Goal: Task Accomplishment & Management: Use online tool/utility

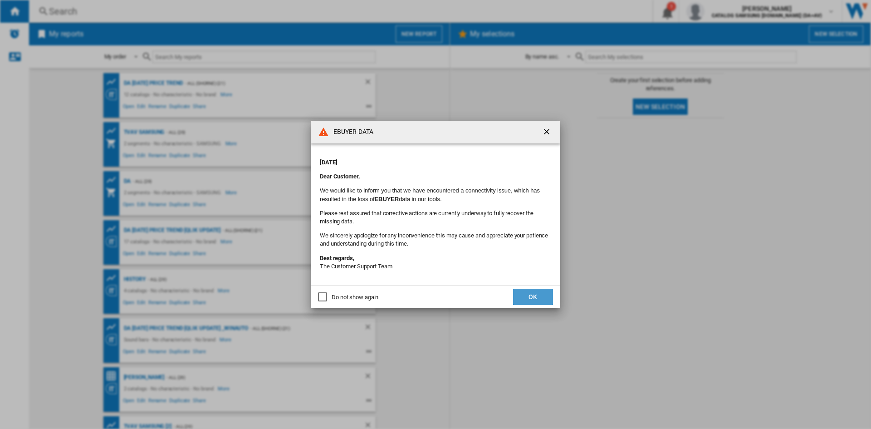
click at [531, 298] on button "OK" at bounding box center [533, 297] width 40 height 16
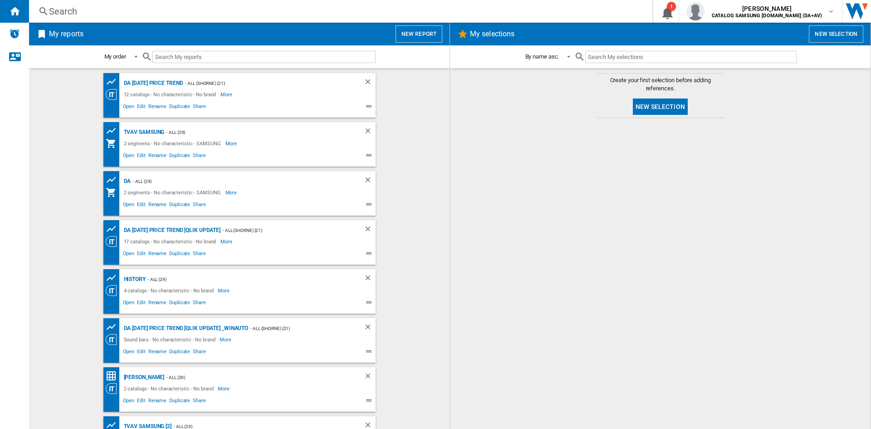
click at [415, 36] on button "New report" at bounding box center [419, 33] width 47 height 17
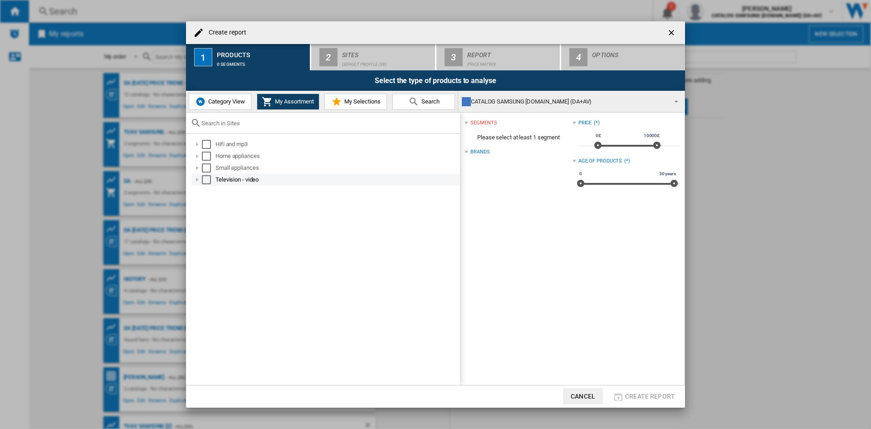
click at [207, 177] on div "Select" at bounding box center [206, 179] width 9 height 9
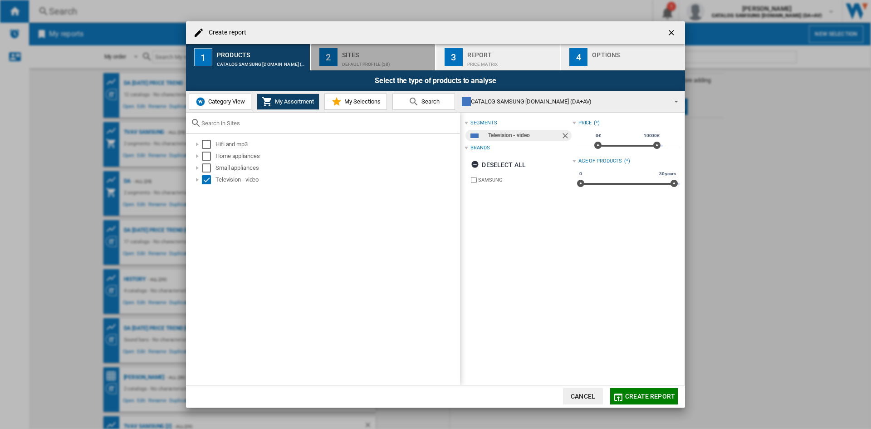
click at [376, 56] on div "Sites" at bounding box center [386, 53] width 89 height 10
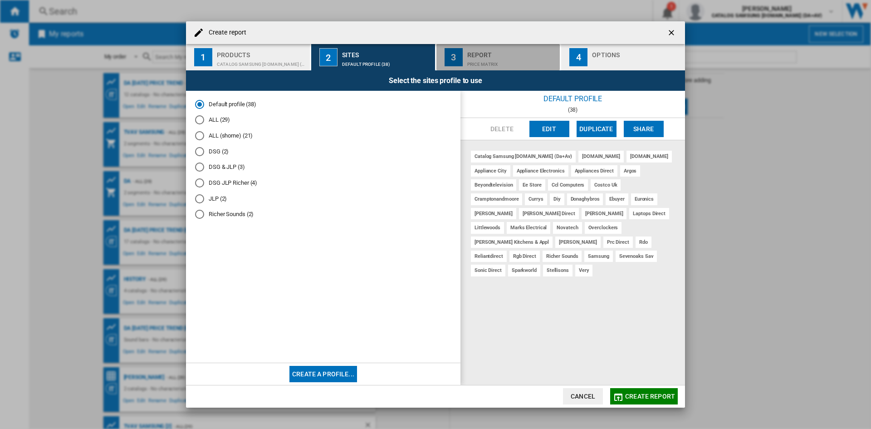
click at [503, 60] on div "Price Matrix" at bounding box center [511, 62] width 89 height 10
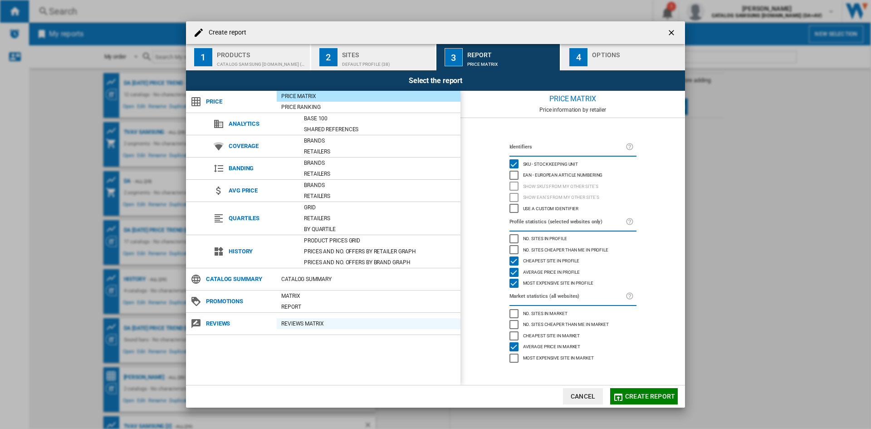
click at [338, 323] on div "REVIEWS Matrix" at bounding box center [369, 323] width 184 height 9
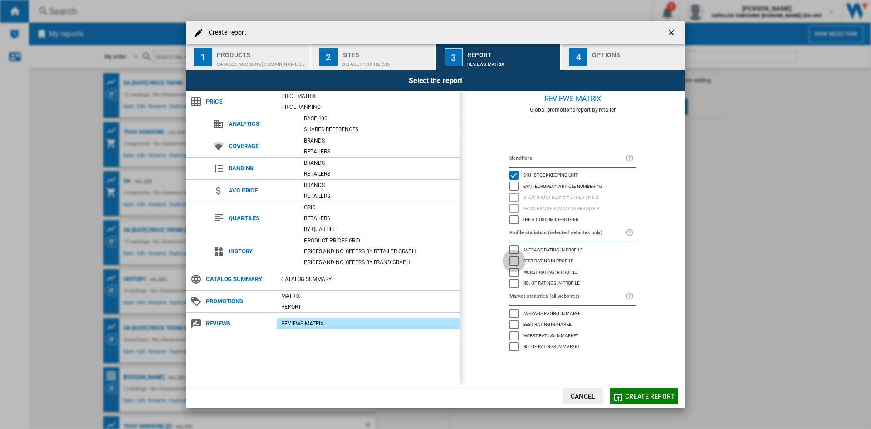
click at [514, 256] on div "Best rating in profile" at bounding box center [513, 260] width 9 height 9
click at [514, 248] on div "Average rating in profile" at bounding box center [513, 249] width 9 height 9
click at [512, 268] on div "Worst rating in profile" at bounding box center [513, 272] width 9 height 9
click at [513, 284] on div "No. of ratings in profile" at bounding box center [513, 283] width 9 height 9
click at [516, 311] on div "Average rating in market" at bounding box center [513, 313] width 9 height 9
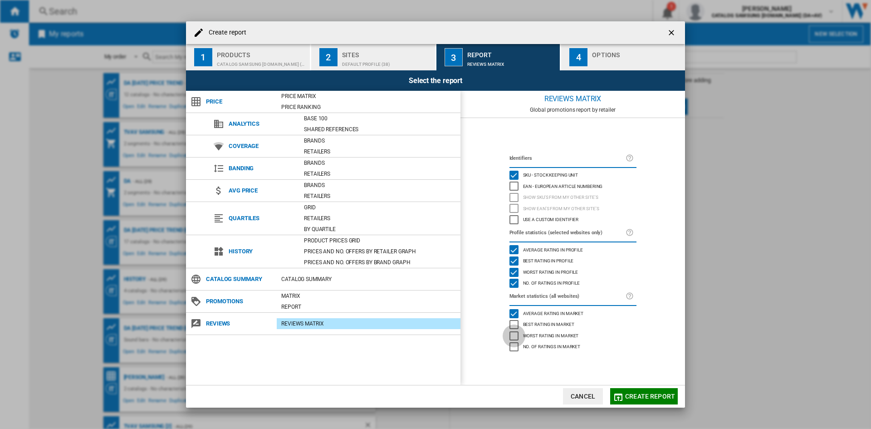
click at [512, 331] on div "Worst rating in market" at bounding box center [513, 335] width 9 height 9
click at [511, 331] on div "Worst rating in market" at bounding box center [513, 335] width 9 height 9
click at [514, 321] on div "Best rating in market" at bounding box center [513, 324] width 9 height 9
click at [513, 331] on div "Worst rating in market" at bounding box center [513, 335] width 9 height 9
click at [513, 348] on div "No. of ratings in market" at bounding box center [513, 346] width 9 height 9
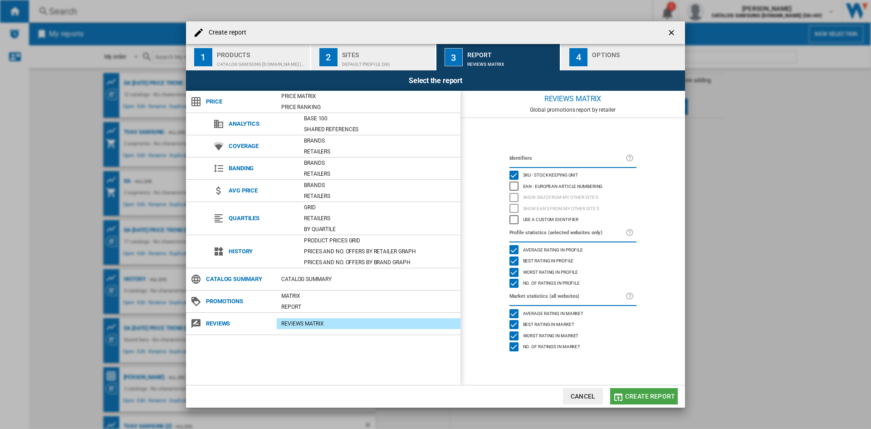
click at [634, 393] on span "Create report" at bounding box center [650, 395] width 50 height 7
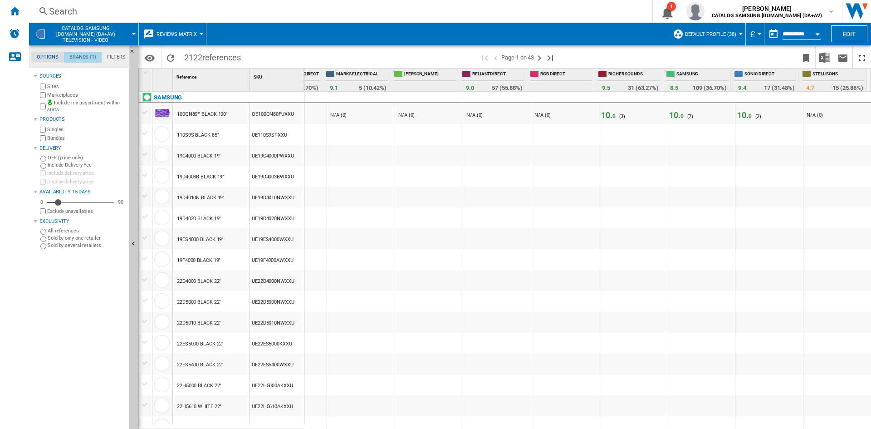
click at [79, 54] on md-tab-item "Brands (1)" at bounding box center [83, 57] width 38 height 11
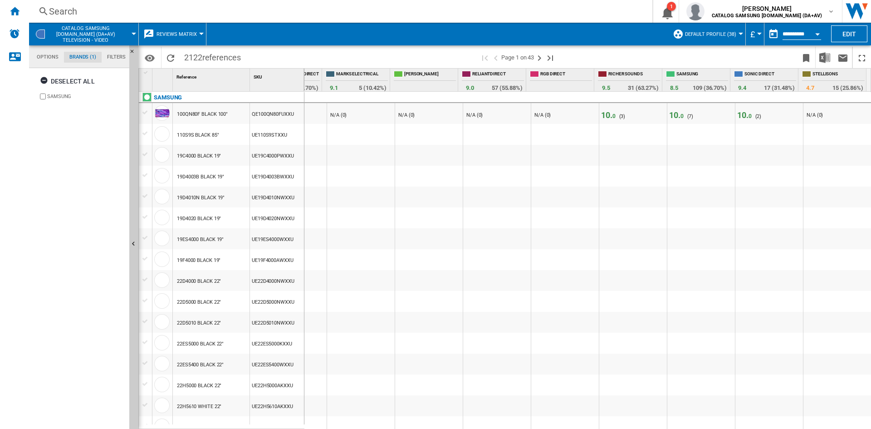
click at [200, 34] on div at bounding box center [201, 34] width 5 height 2
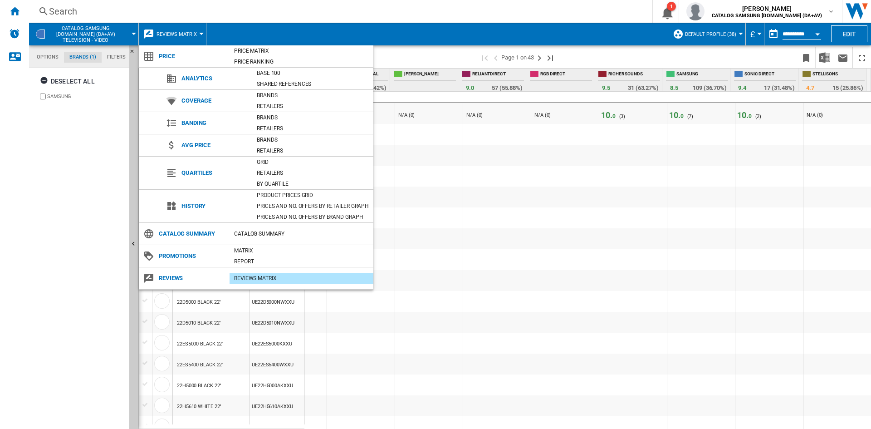
click at [187, 123] on span "Banding" at bounding box center [214, 123] width 75 height 13
click at [181, 123] on span "Banding" at bounding box center [214, 123] width 75 height 13
click at [265, 117] on div "Brands" at bounding box center [312, 117] width 121 height 9
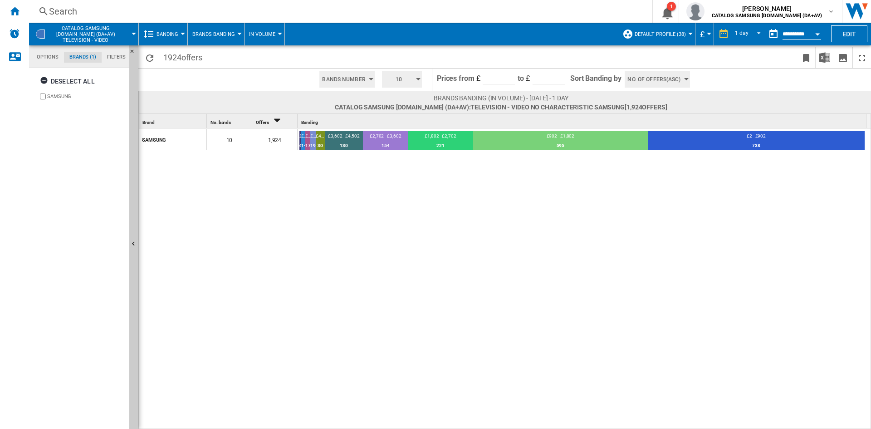
click at [688, 32] on button "Default profile (38)" at bounding box center [663, 34] width 56 height 23
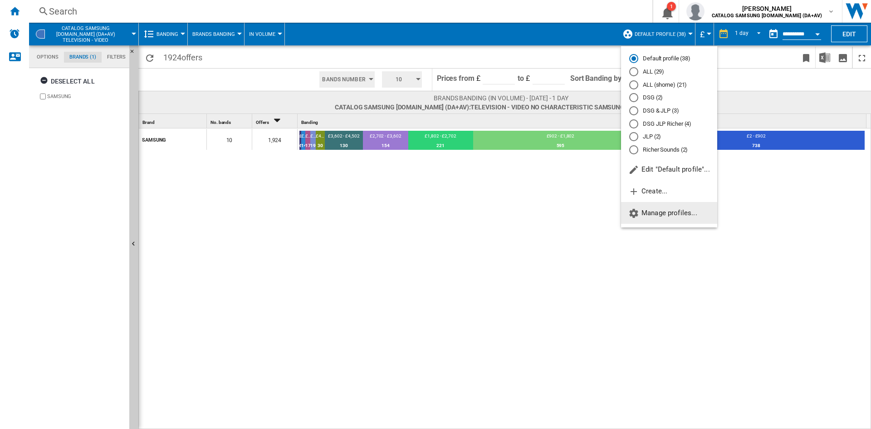
click at [666, 213] on span "Manage profiles..." at bounding box center [662, 213] width 69 height 8
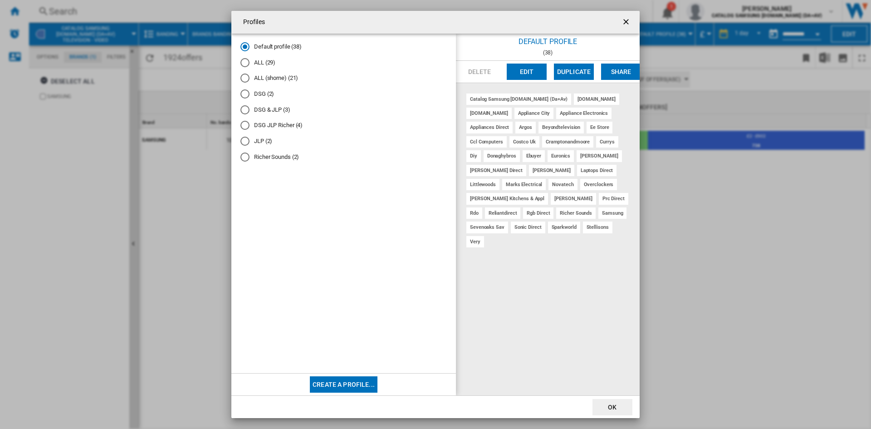
click at [627, 21] on ng-md-icon "getI18NText('BUTTONS.CLOSE_DIALOG')" at bounding box center [626, 22] width 11 height 11
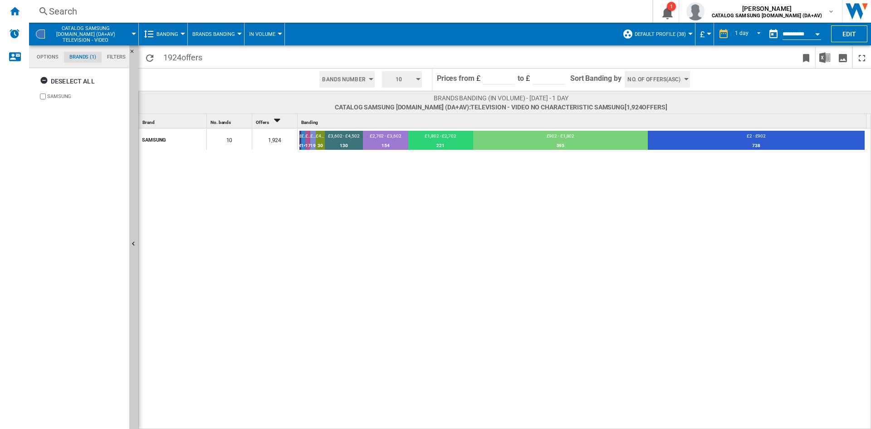
click at [181, 34] on div at bounding box center [183, 34] width 5 height 2
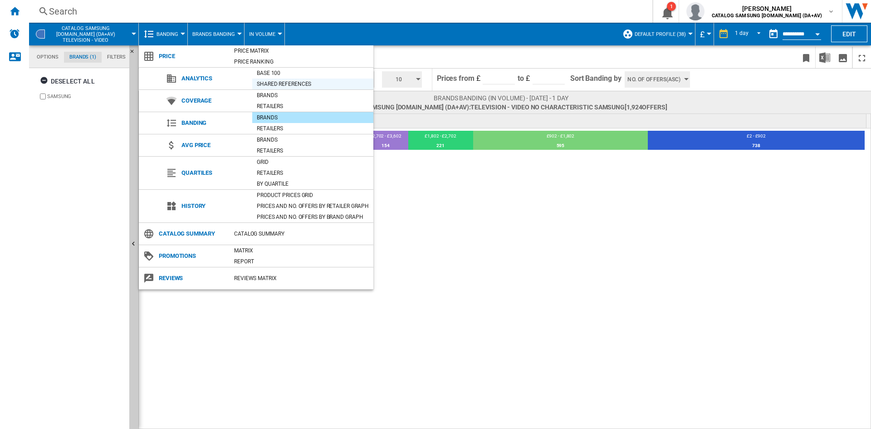
click at [280, 81] on div "Shared references" at bounding box center [312, 83] width 121 height 9
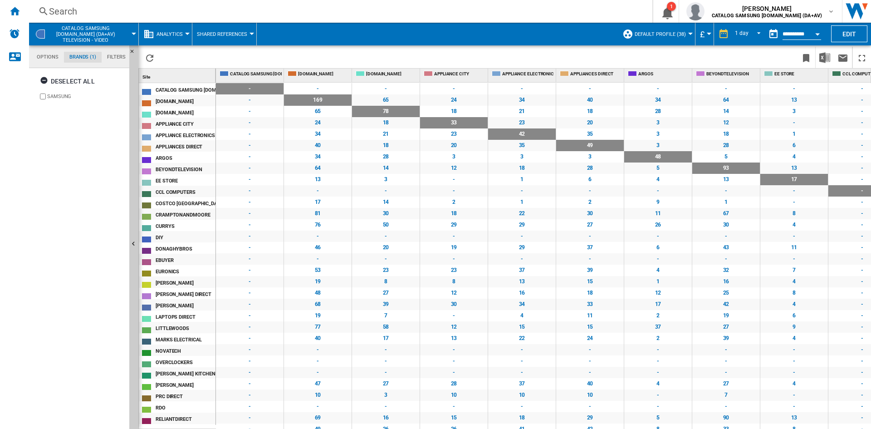
click at [249, 32] on button "Shared References" at bounding box center [224, 34] width 55 height 23
click at [218, 61] on button "Base 100" at bounding box center [228, 56] width 73 height 22
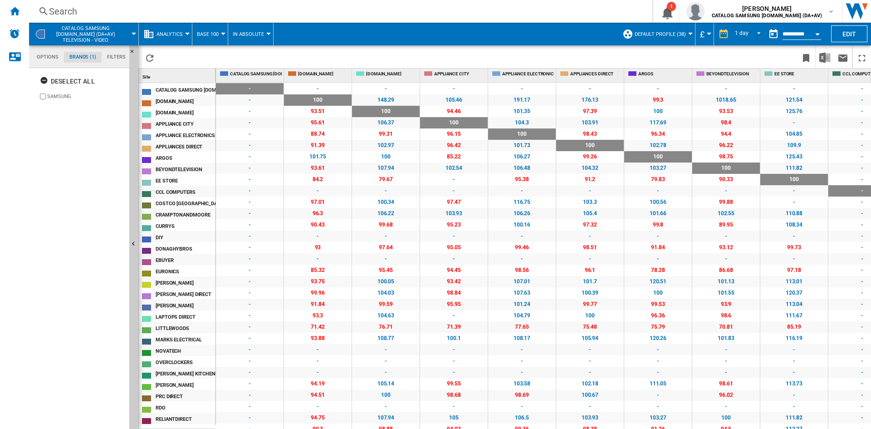
click at [32, 56] on md-tab-item "Options" at bounding box center [47, 57] width 33 height 11
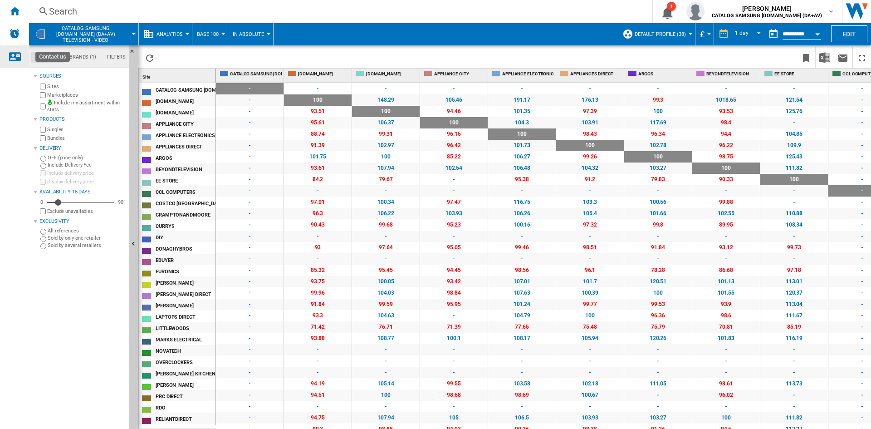
click at [14, 53] on ng-md-icon "Contact us" at bounding box center [14, 56] width 11 height 11
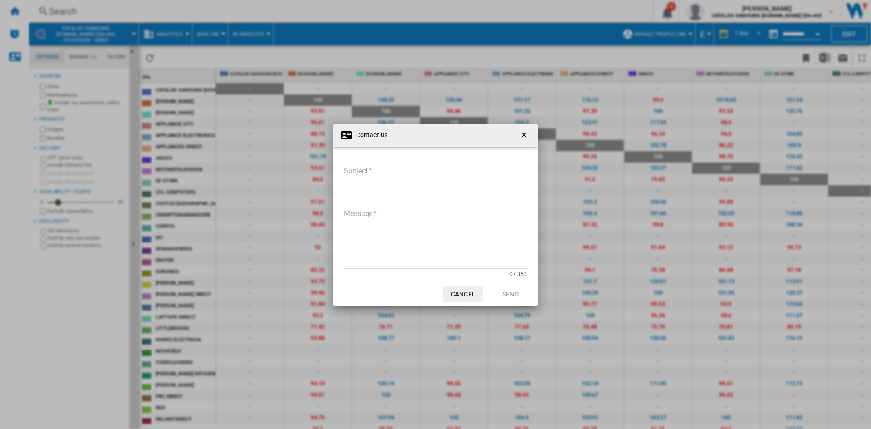
click at [525, 137] on ng-md-icon "getI18NText('BUTTONS.CLOSE_DIALOG')" at bounding box center [524, 135] width 11 height 11
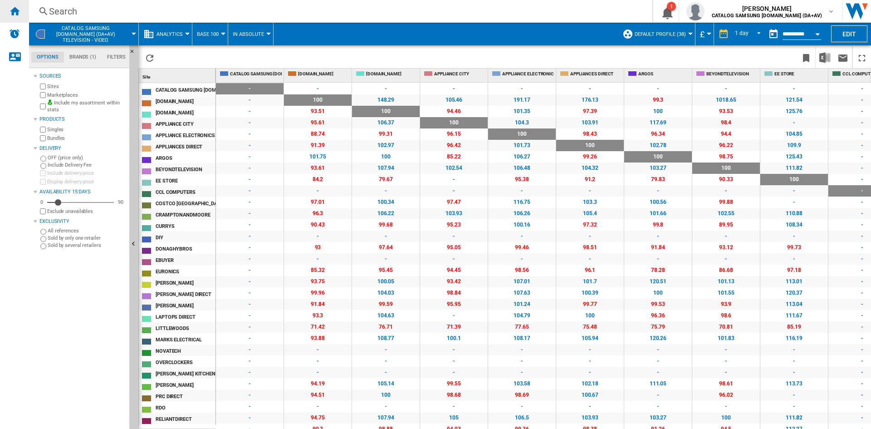
click at [8, 7] on div "Home" at bounding box center [14, 11] width 29 height 23
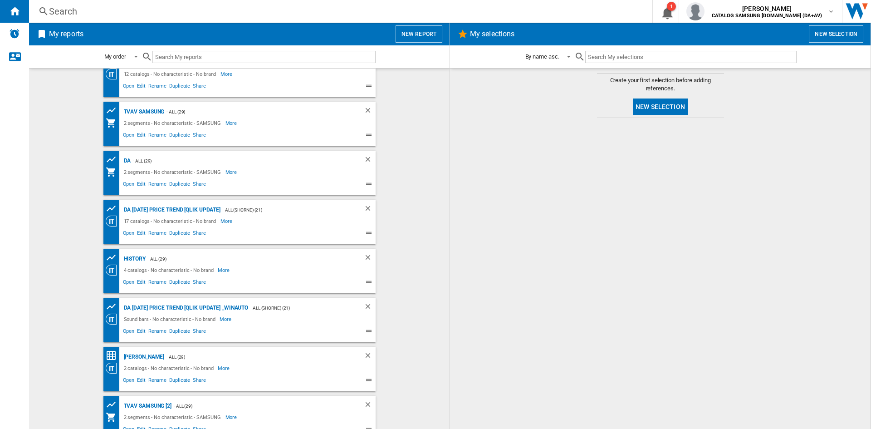
scroll to position [32, 0]
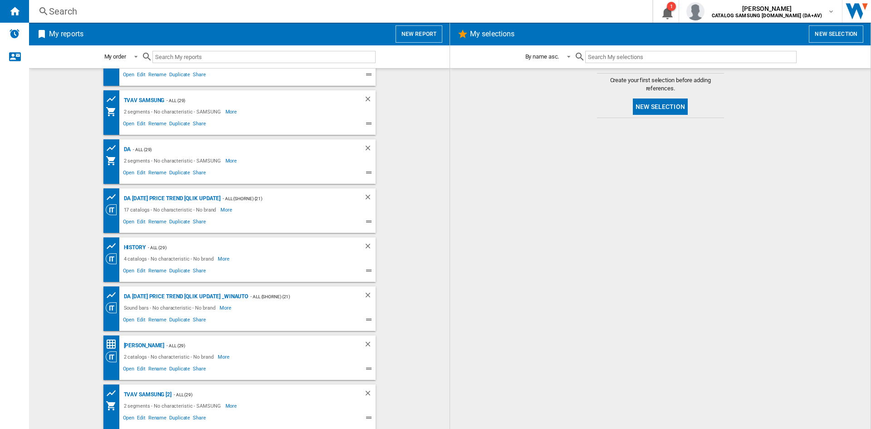
click at [190, 353] on div "2 catalogs - No characteristic - No brand" at bounding box center [170, 356] width 97 height 11
click at [174, 365] on span "Duplicate" at bounding box center [180, 369] width 24 height 11
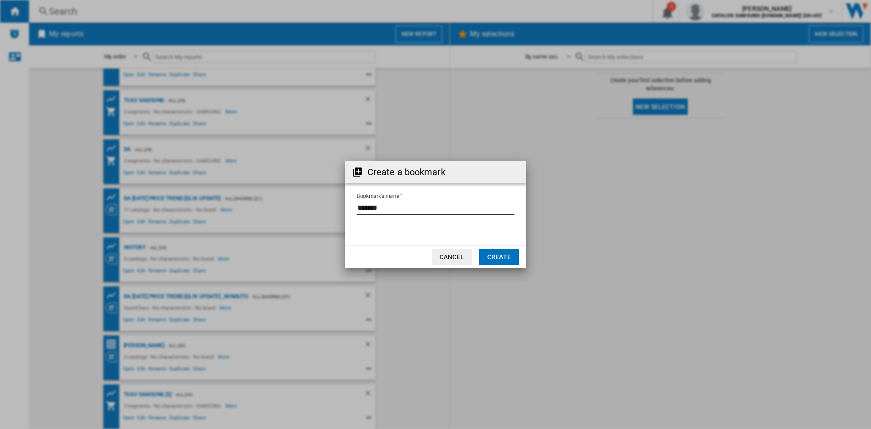
drag, startPoint x: 395, startPoint y: 204, endPoint x: 310, endPoint y: 199, distance: 85.4
click at [310, 199] on div "Create a bookmark Bookmark's name Cancel Create" at bounding box center [435, 214] width 871 height 429
type input "****"
click at [499, 255] on button "Create" at bounding box center [499, 257] width 40 height 16
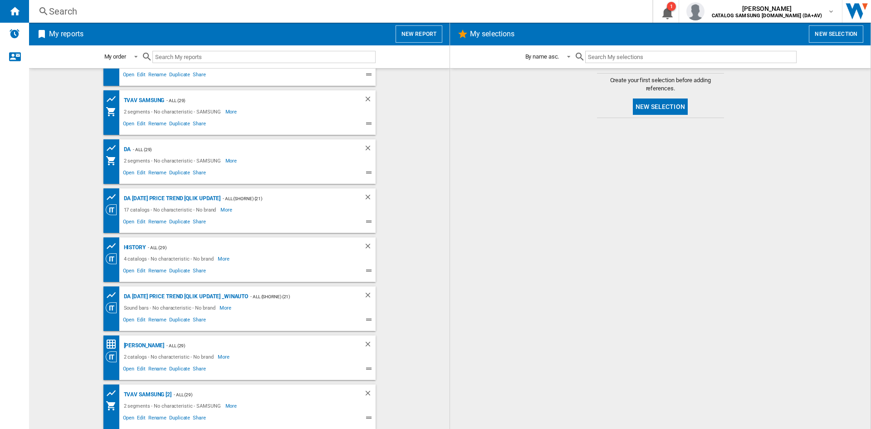
scroll to position [81, 0]
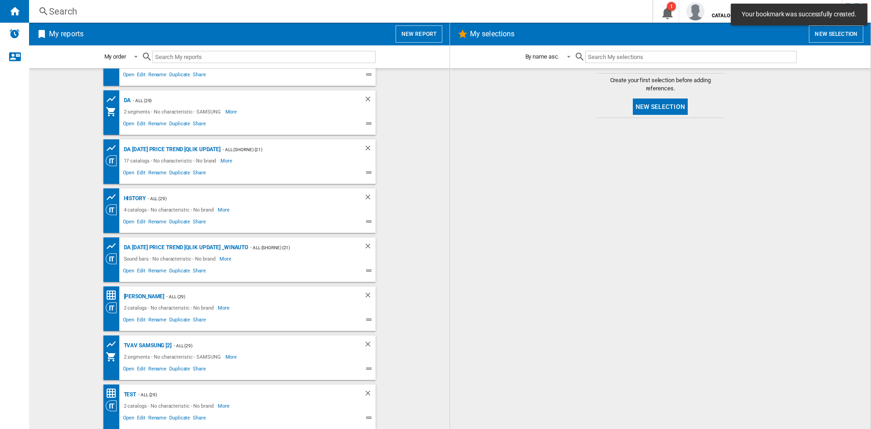
click at [143, 394] on div "- ALL (29)" at bounding box center [240, 394] width 209 height 11
click at [106, 392] on ng-md-icon "Price Matrix" at bounding box center [111, 392] width 11 height 11
click at [127, 392] on div "test" at bounding box center [129, 394] width 15 height 11
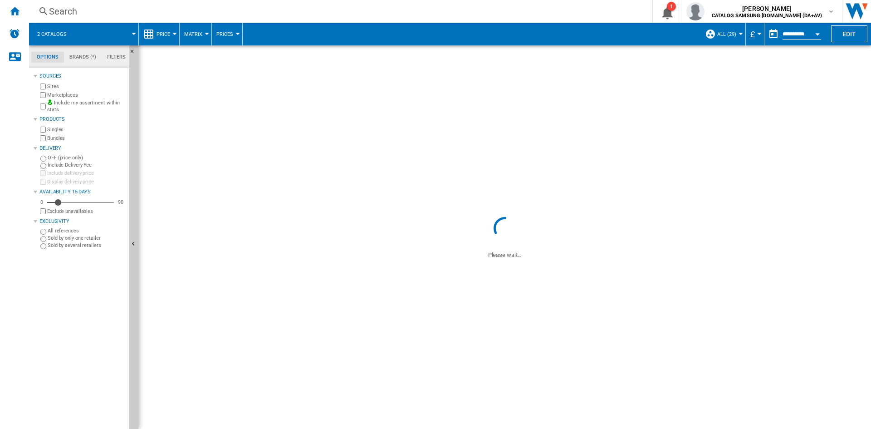
click at [645, 37] on span at bounding box center [472, 34] width 458 height 23
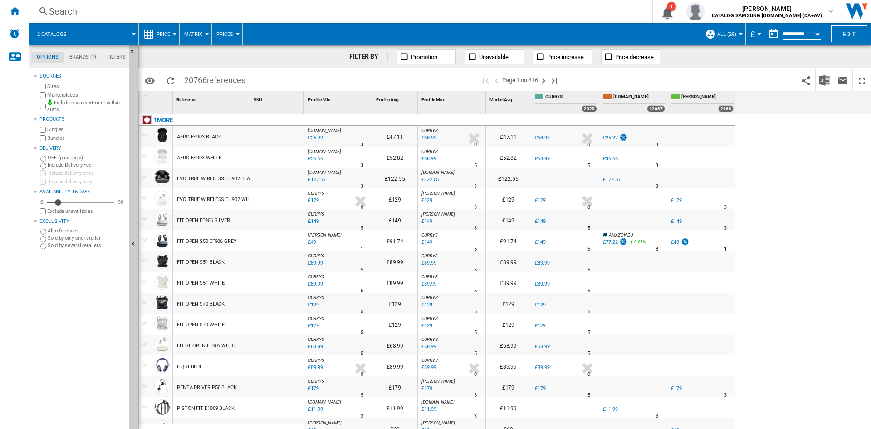
click at [748, 88] on span at bounding box center [682, 79] width 230 height 21
click at [823, 79] on img "Download in Excel" at bounding box center [824, 80] width 11 height 11
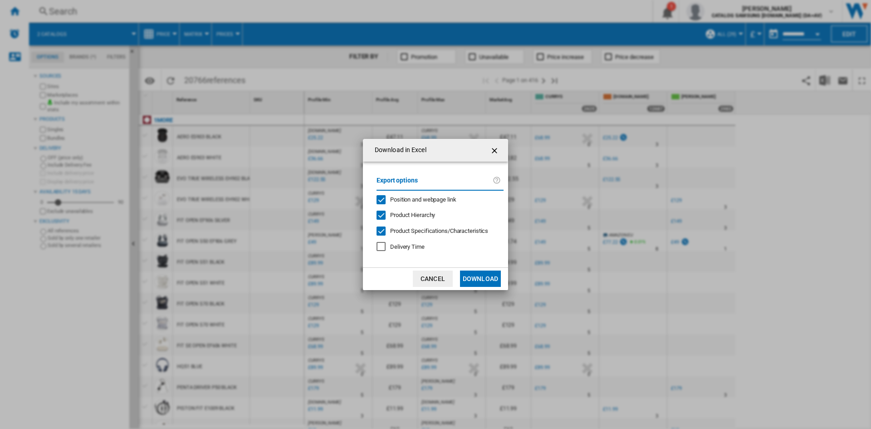
click at [412, 248] on span "Delivery Time" at bounding box center [407, 246] width 34 height 7
click at [481, 280] on button "Download" at bounding box center [480, 278] width 41 height 16
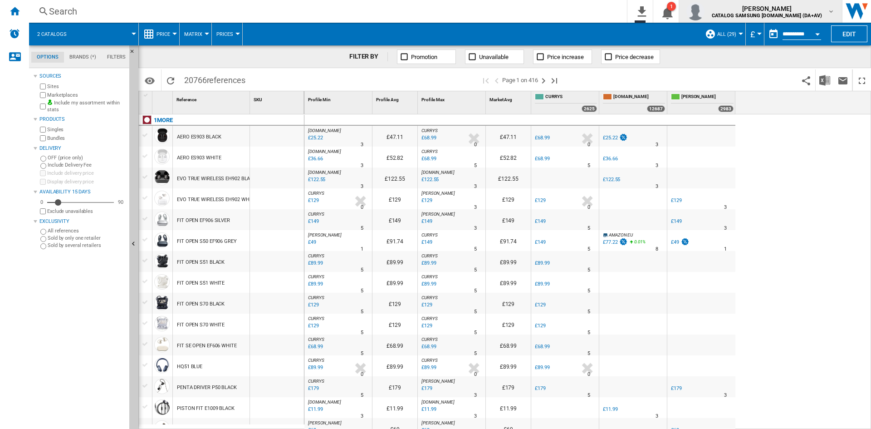
click at [834, 10] on md-icon "button" at bounding box center [830, 11] width 7 height 7
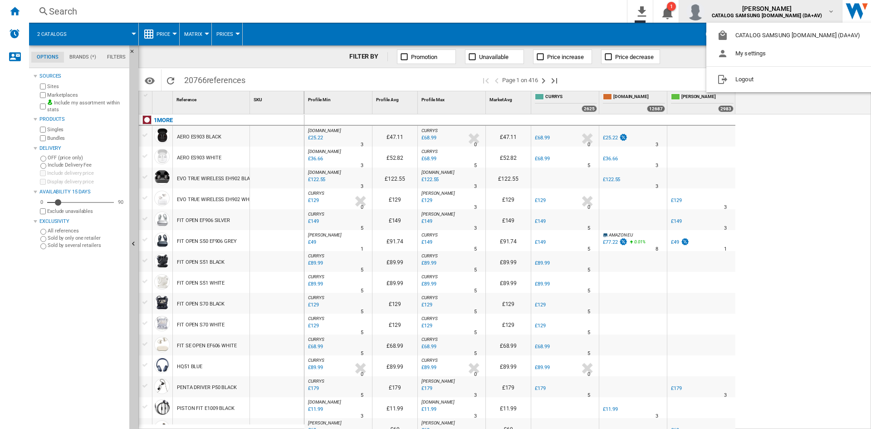
click at [834, 10] on md-backdrop at bounding box center [435, 214] width 871 height 429
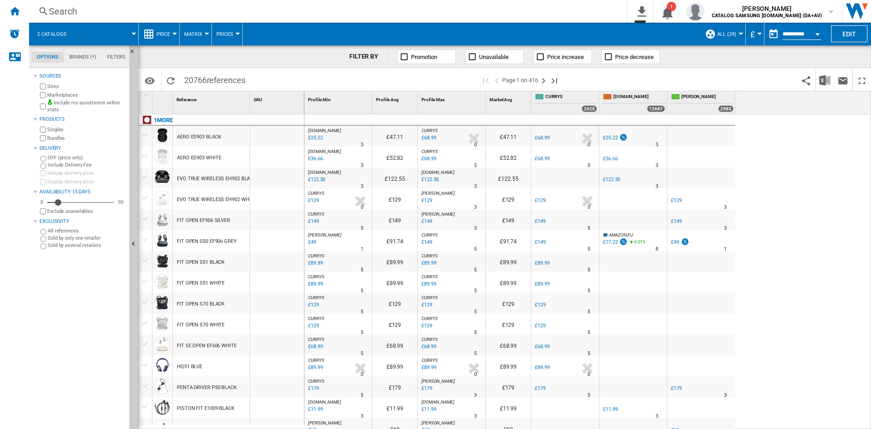
click at [175, 33] on div at bounding box center [174, 34] width 5 height 2
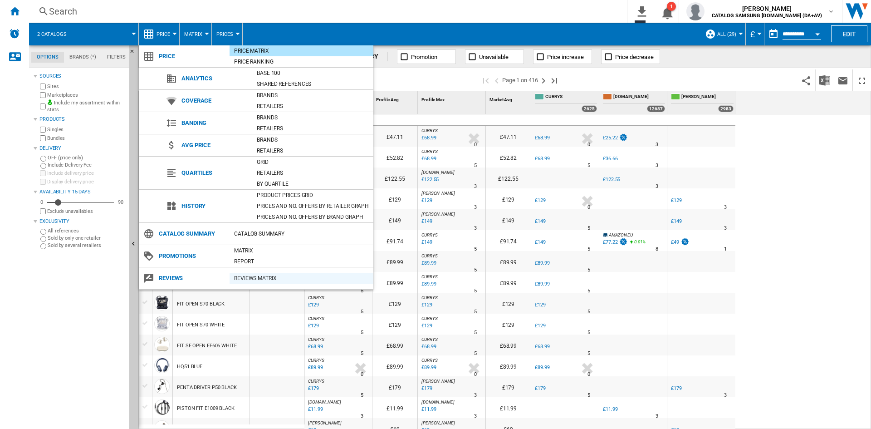
click at [236, 282] on div "REVIEWS Matrix" at bounding box center [302, 278] width 144 height 9
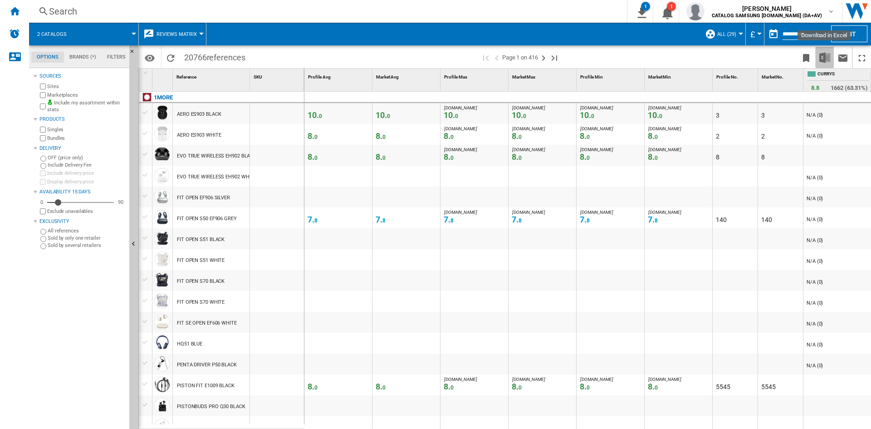
click at [822, 57] on img "Download in Excel" at bounding box center [824, 57] width 11 height 11
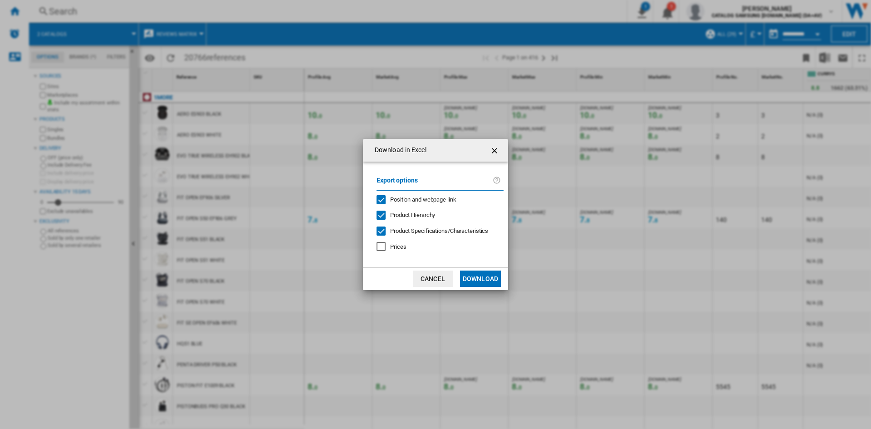
click at [393, 248] on span "Prices" at bounding box center [398, 246] width 16 height 7
click at [489, 280] on button "Download" at bounding box center [480, 278] width 41 height 16
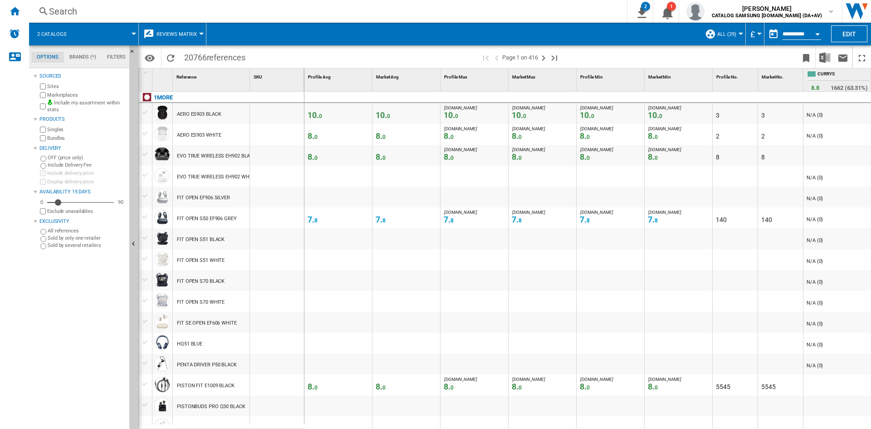
click at [817, 36] on button "Open calendar" at bounding box center [817, 32] width 16 height 16
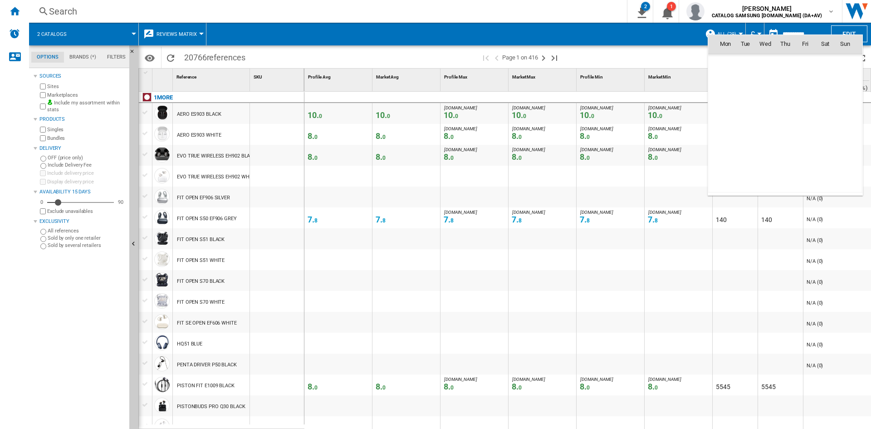
scroll to position [4328, 0]
click at [724, 107] on span "11" at bounding box center [725, 103] width 18 height 18
type input "**********"
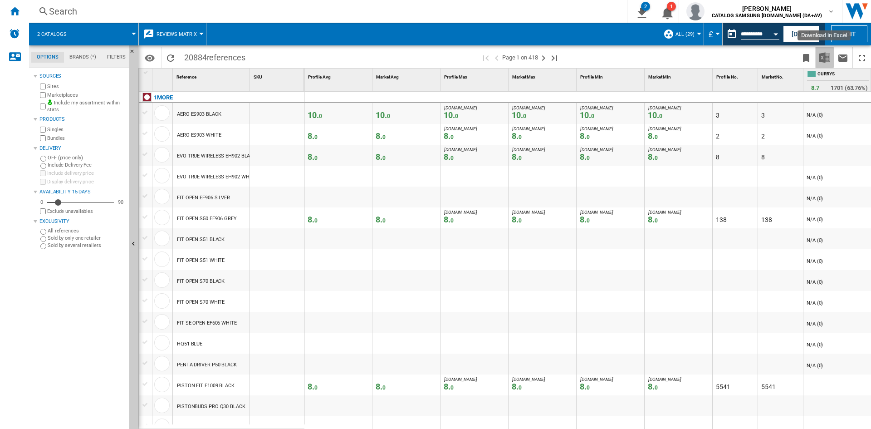
click at [827, 59] on img "Download in Excel" at bounding box center [824, 57] width 11 height 11
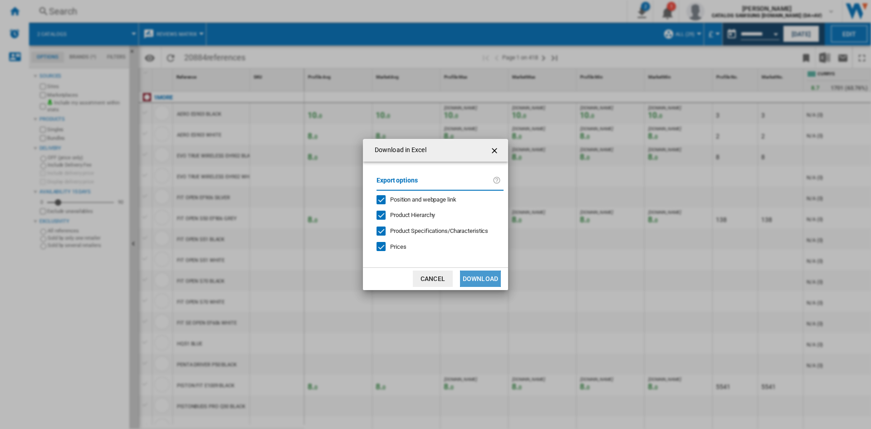
click at [479, 281] on button "Download" at bounding box center [480, 278] width 41 height 16
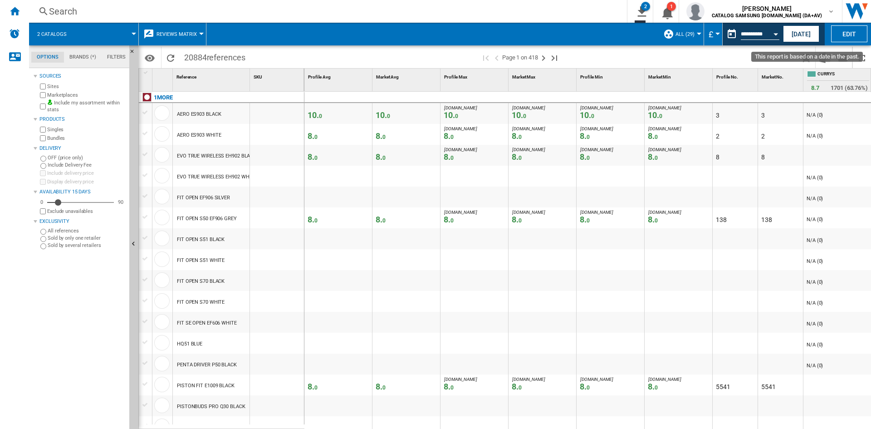
click at [772, 35] on button "Open calendar" at bounding box center [776, 32] width 16 height 16
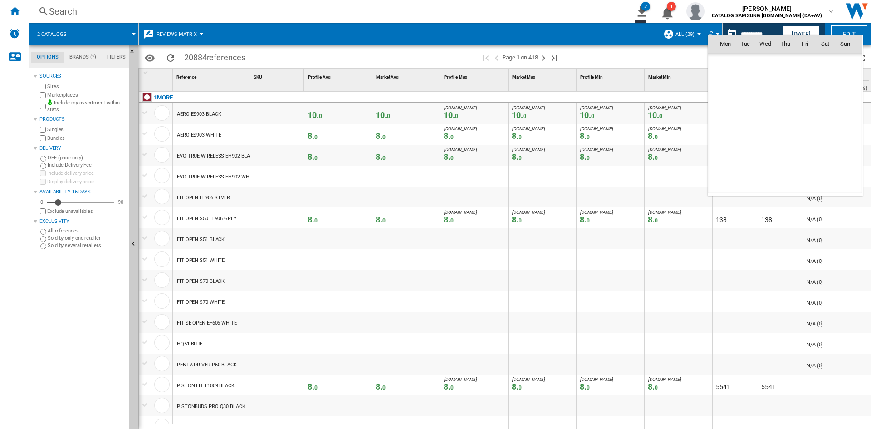
scroll to position [4328, 0]
click at [730, 83] on span "4" at bounding box center [725, 83] width 18 height 18
type input "**********"
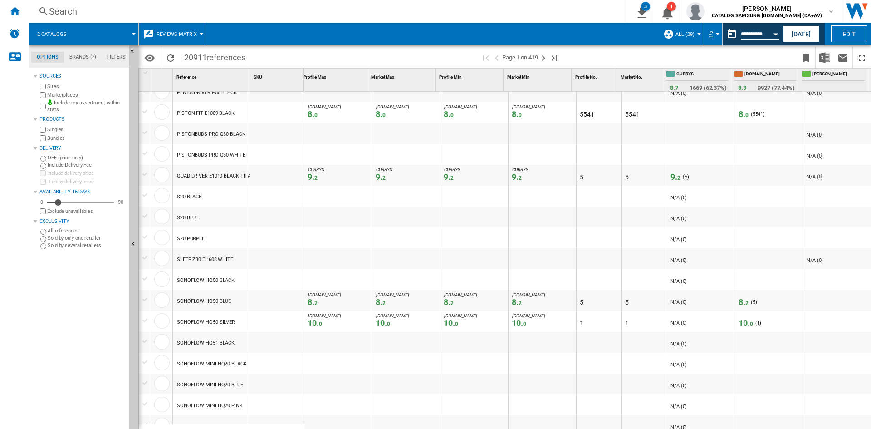
scroll to position [318, 0]
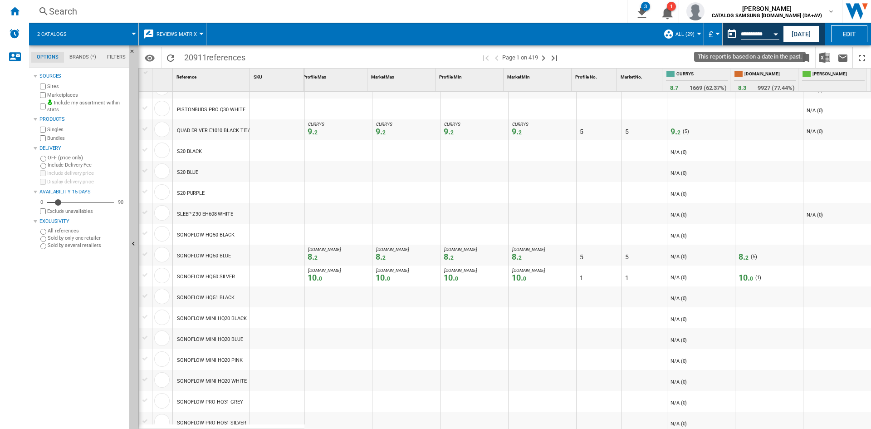
click at [778, 30] on button "Open calendar" at bounding box center [776, 32] width 16 height 16
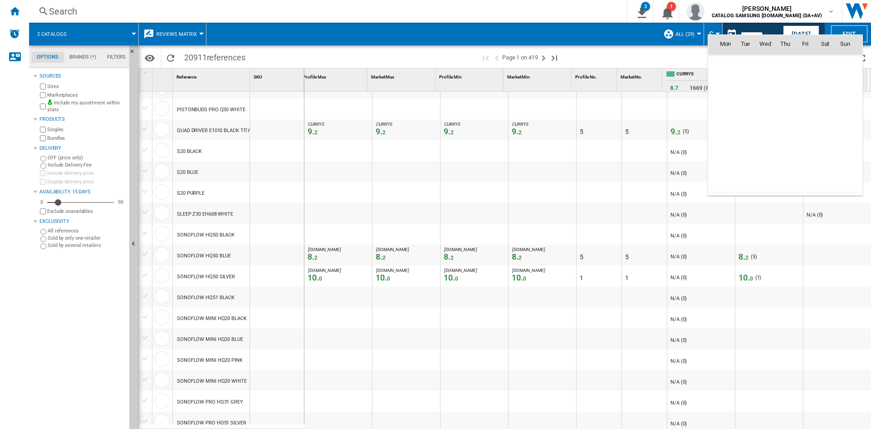
scroll to position [4328, 0]
click at [631, 58] on div at bounding box center [435, 214] width 871 height 429
